Goal: Book appointment/travel/reservation

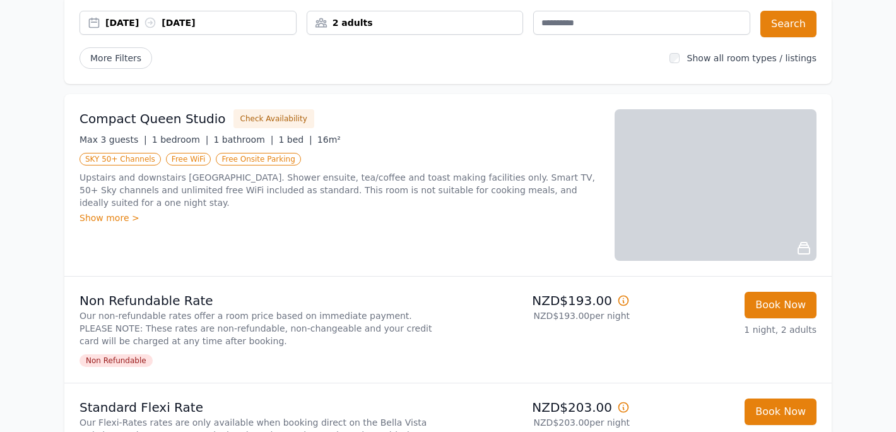
scroll to position [114, 0]
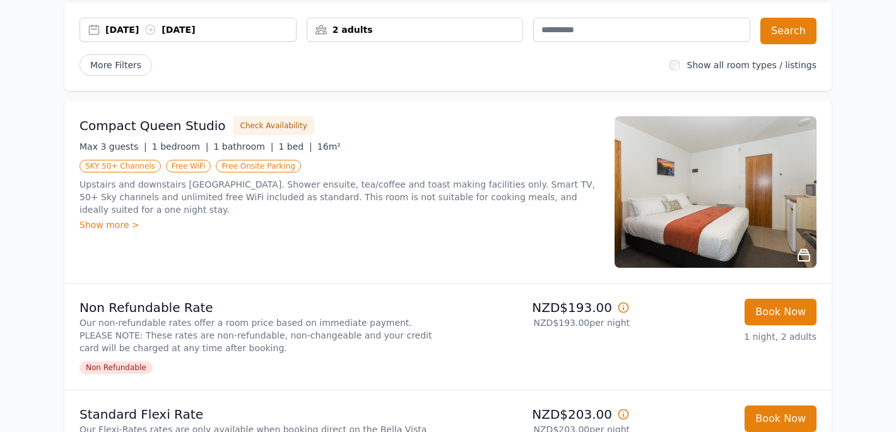
click at [106, 218] on div "Show more >" at bounding box center [339, 224] width 520 height 13
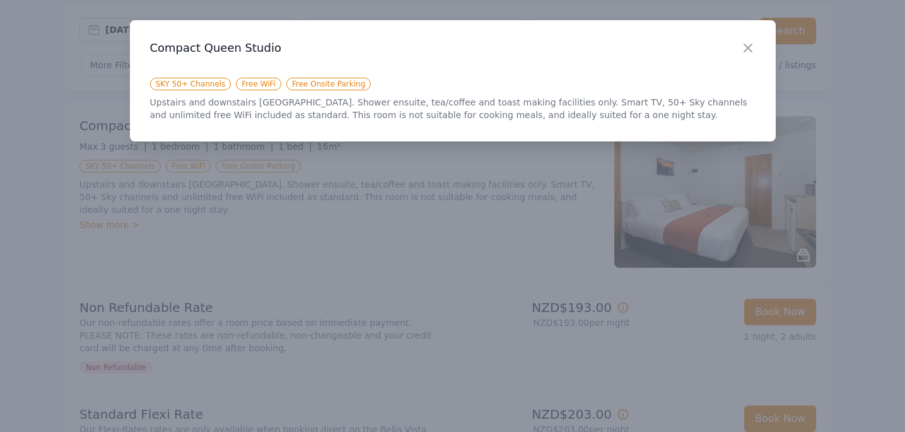
click at [738, 48] on h3 "Compact Queen Studio" at bounding box center [453, 47] width 606 height 15
click at [753, 44] on icon "button" at bounding box center [748, 47] width 15 height 15
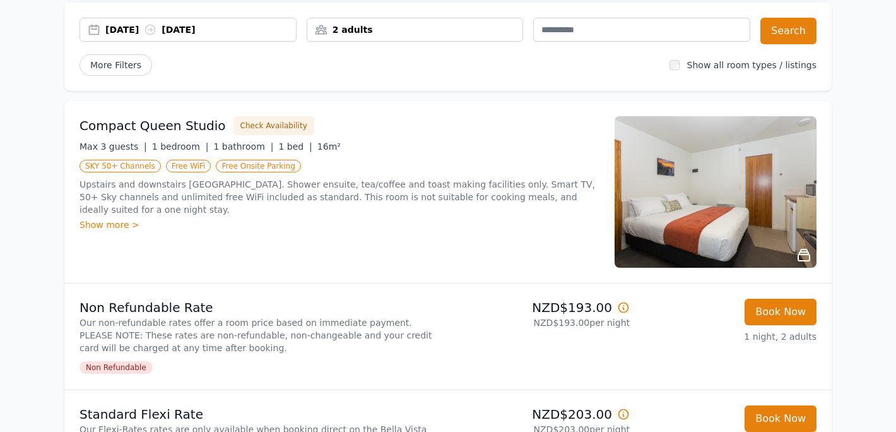
click at [757, 205] on img at bounding box center [716, 191] width 202 height 151
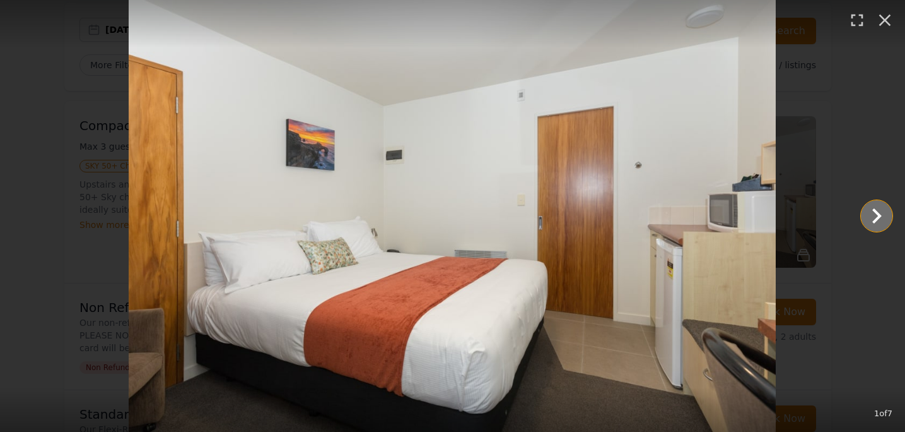
click at [871, 220] on icon "Show slide 2 of 7" at bounding box center [877, 216] width 30 height 30
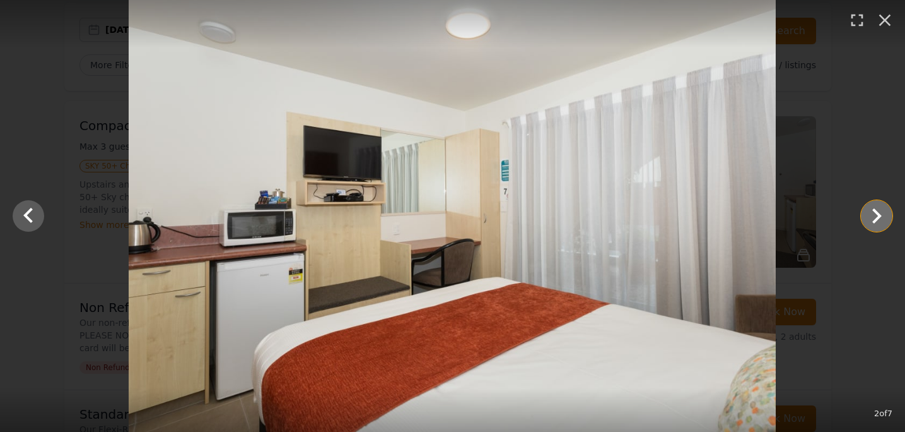
click at [879, 218] on icon "Show slide 3 of 7" at bounding box center [877, 216] width 30 height 30
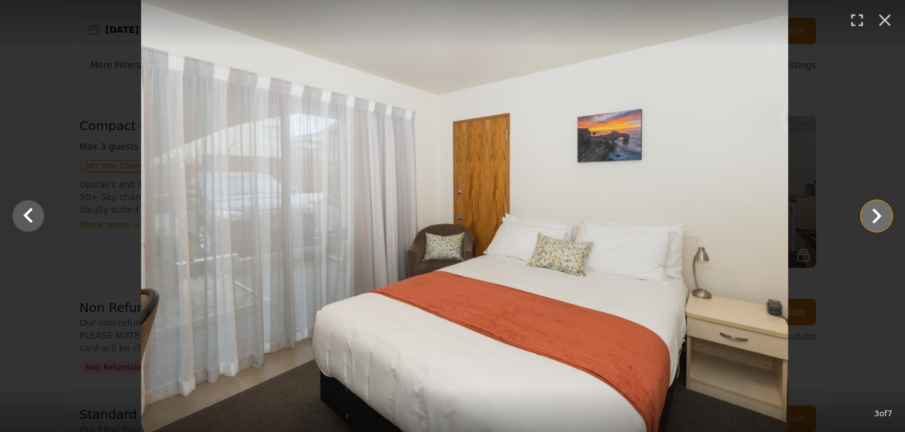
click at [879, 218] on icon "Show slide 4 of 7" at bounding box center [877, 216] width 30 height 30
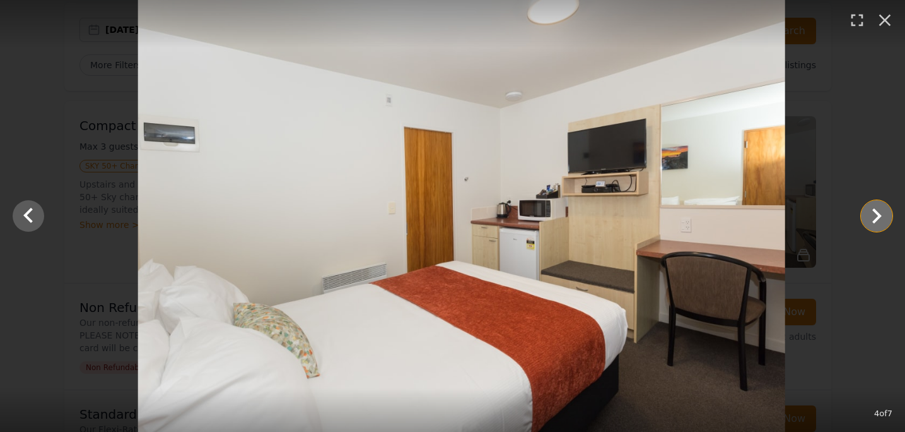
click at [880, 218] on icon "Show slide 5 of 7" at bounding box center [877, 216] width 30 height 30
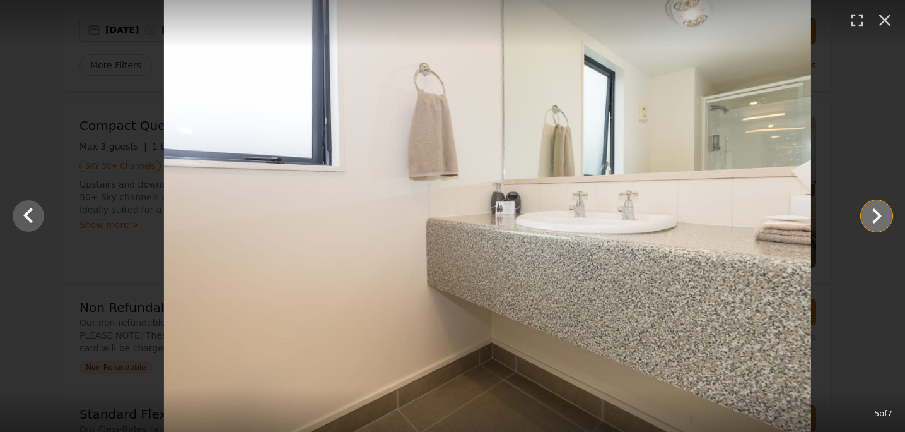
click at [880, 218] on icon "Show slide 6 of 7" at bounding box center [877, 216] width 30 height 30
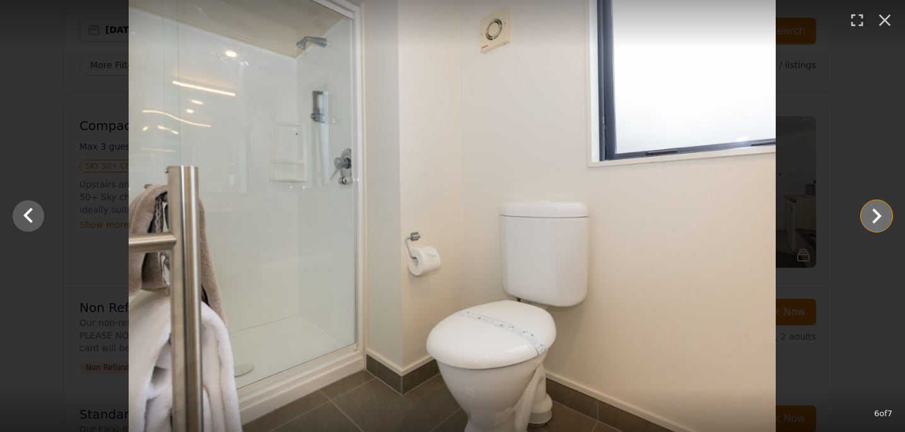
click at [884, 215] on icon "Show slide 7 of 7" at bounding box center [877, 216] width 30 height 30
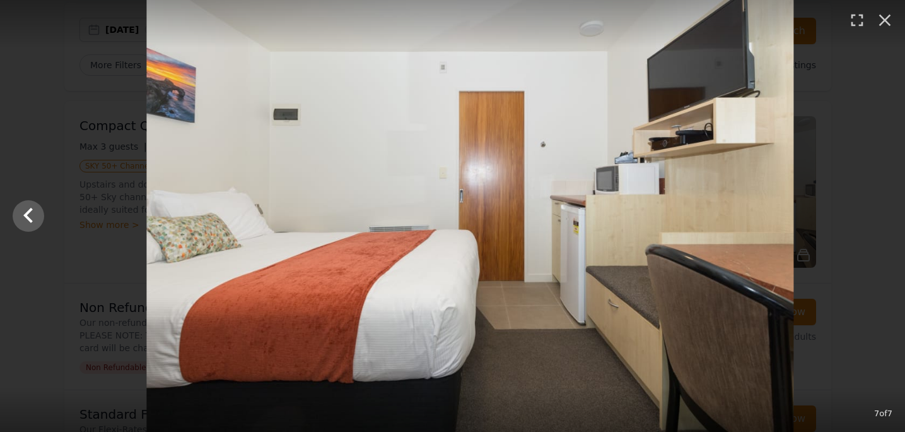
click at [884, 215] on div at bounding box center [470, 216] width 905 height 432
